Goal: Use online tool/utility: Utilize a website feature to perform a specific function

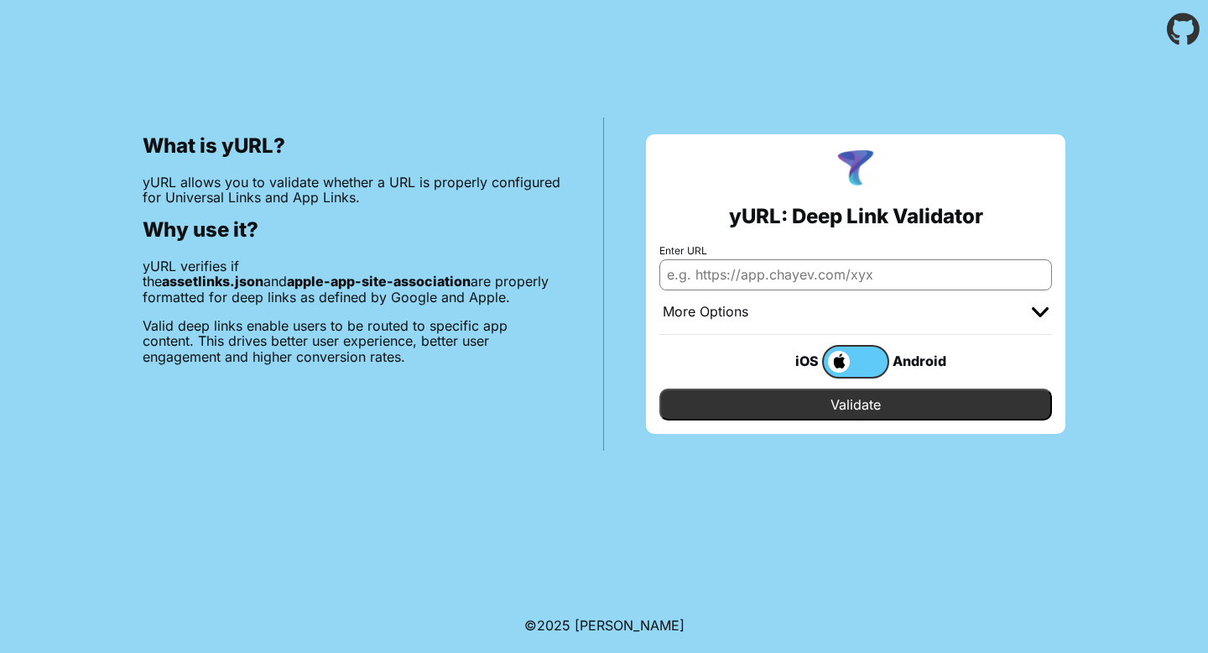
click at [788, 278] on input "Enter URL" at bounding box center [855, 274] width 393 height 30
type input "[URL][DOMAIN_NAME]"
click at [799, 409] on input "Validate" at bounding box center [855, 404] width 393 height 32
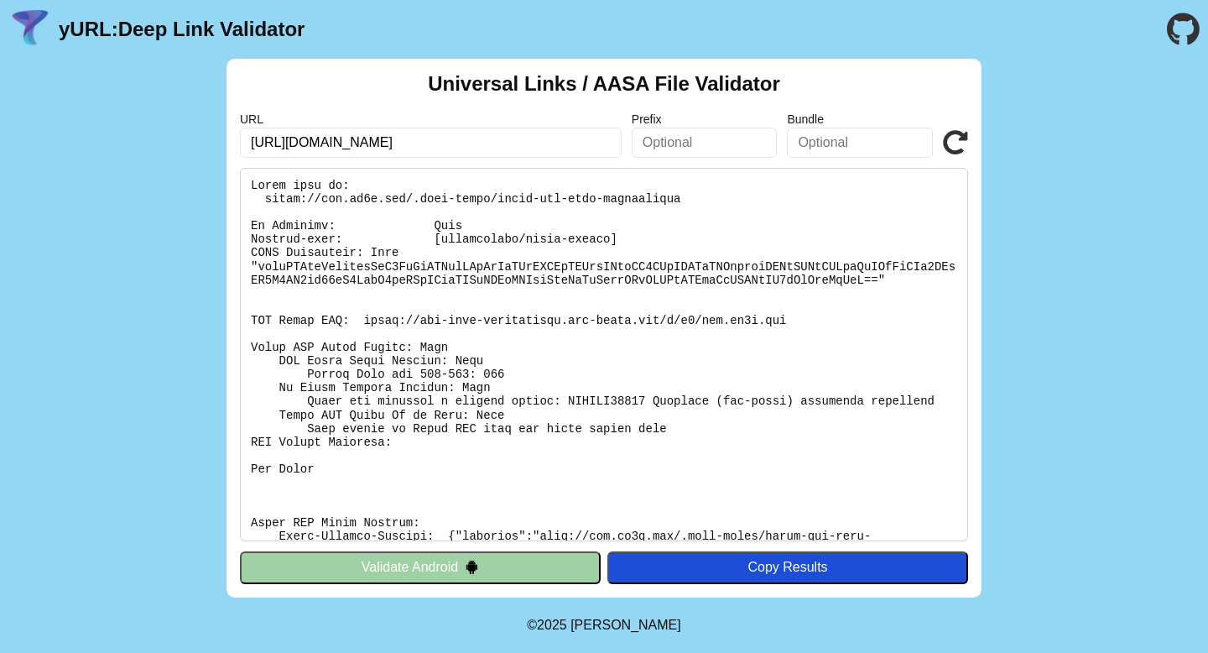
click at [380, 147] on input "[URL][DOMAIN_NAME]" at bounding box center [431, 143] width 382 height 30
